Goal: Transaction & Acquisition: Download file/media

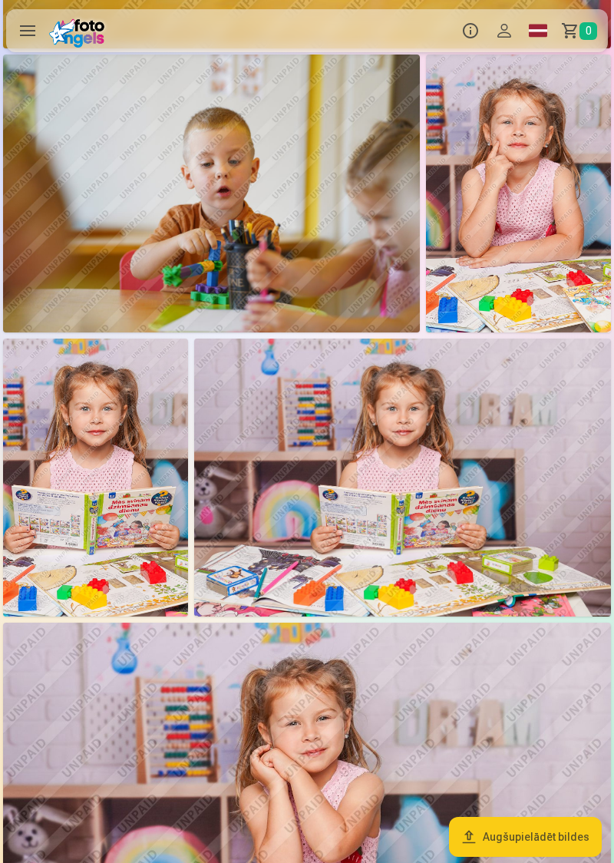
scroll to position [1809, 0]
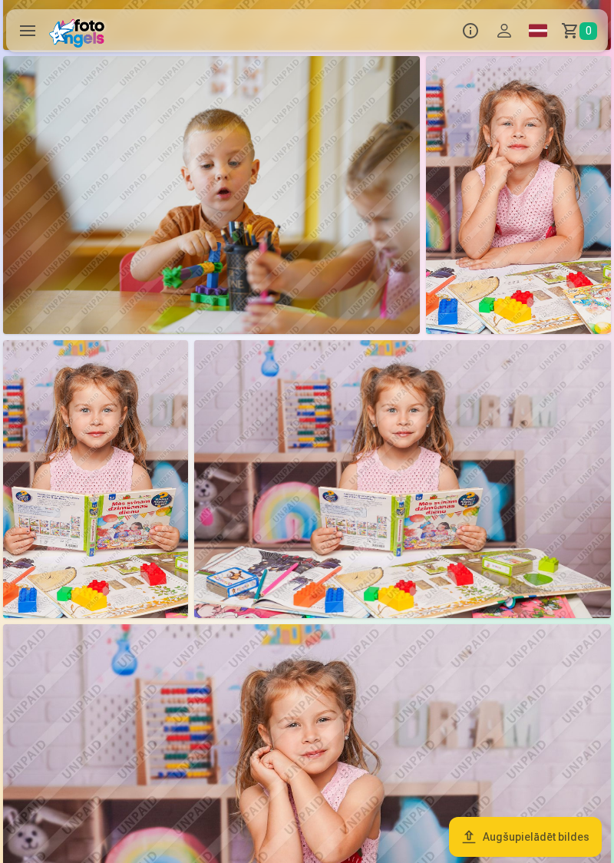
click at [417, 493] on img at bounding box center [402, 479] width 417 height 278
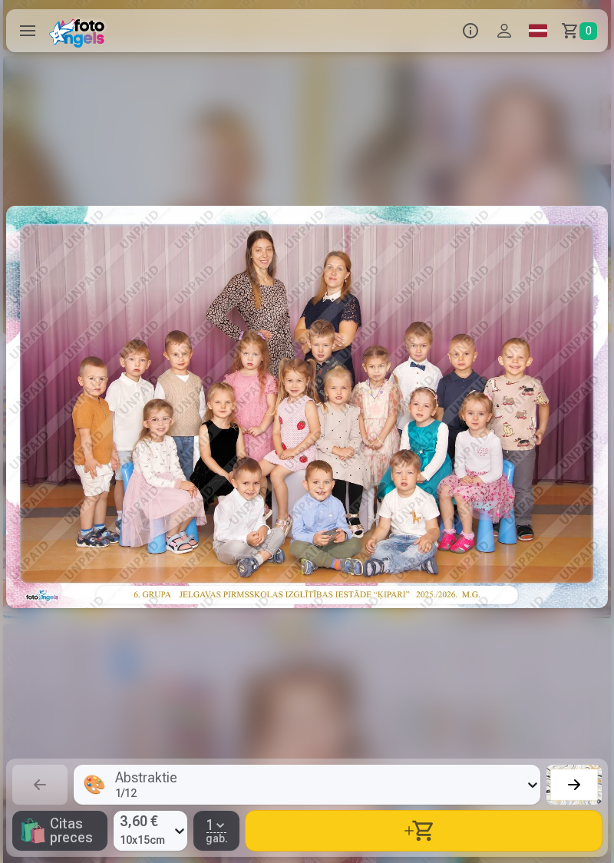
scroll to position [0, 6139]
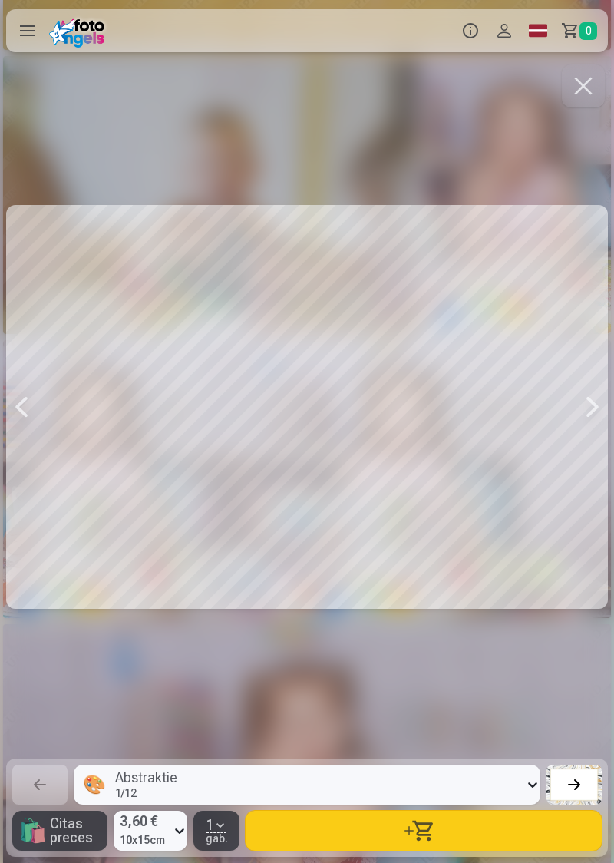
click at [576, 100] on button "button" at bounding box center [583, 85] width 43 height 43
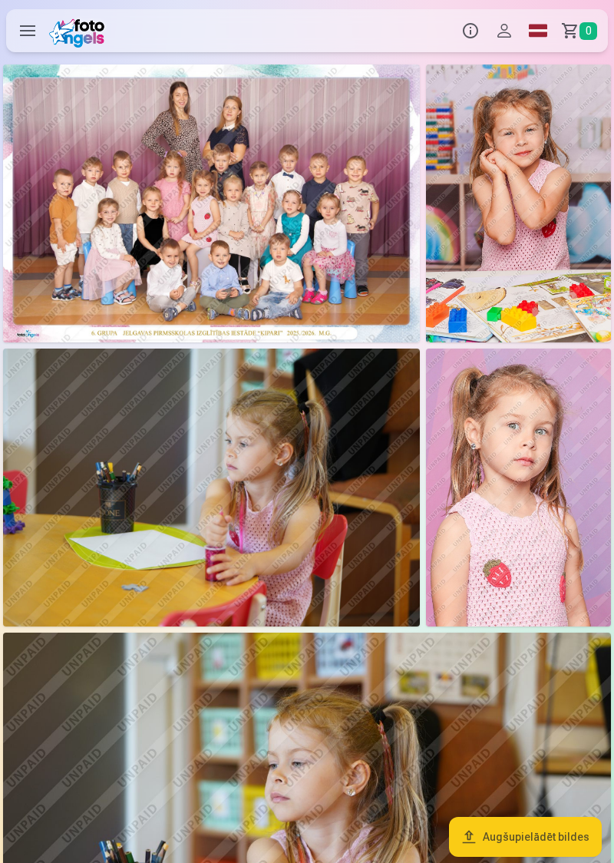
click at [29, 31] on label at bounding box center [27, 30] width 43 height 43
